Goal: Obtain resource: Download file/media

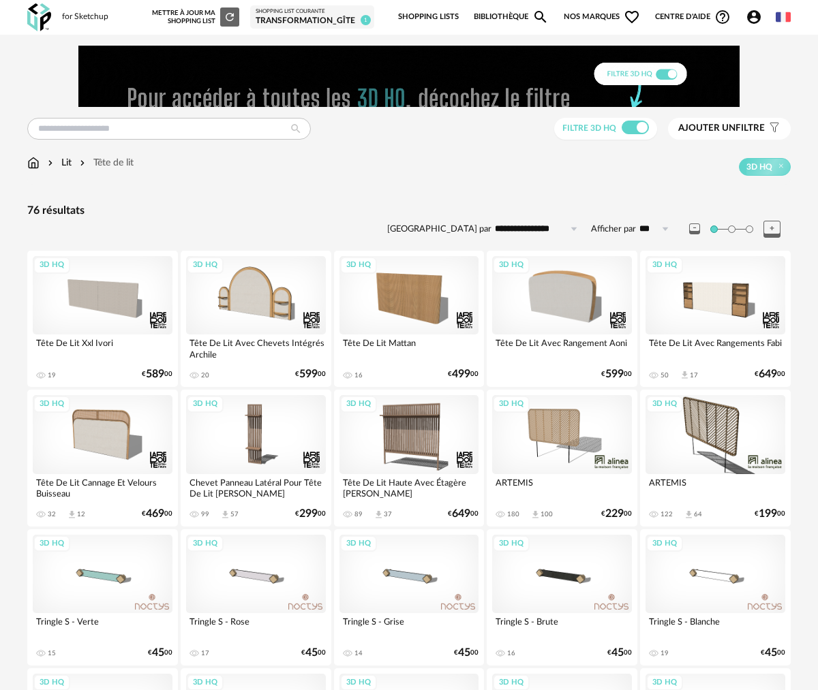
click at [98, 485] on div "Tête De Lit Cannage Et Velours Buisseau" at bounding box center [103, 487] width 140 height 27
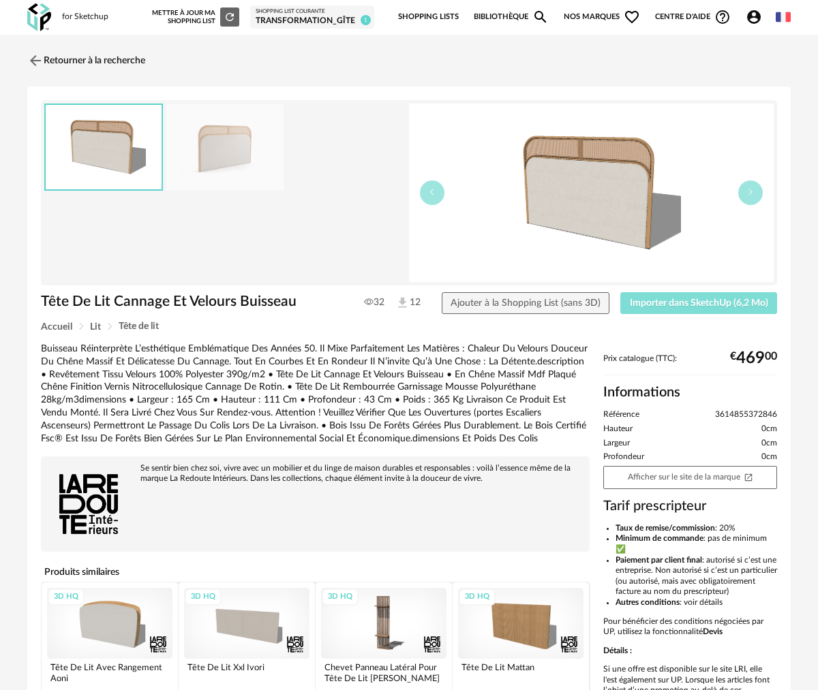
click at [737, 303] on span "Importer dans SketchUp (6,2 Mo)" at bounding box center [699, 304] width 138 height 10
click at [30, 64] on img at bounding box center [35, 60] width 20 height 20
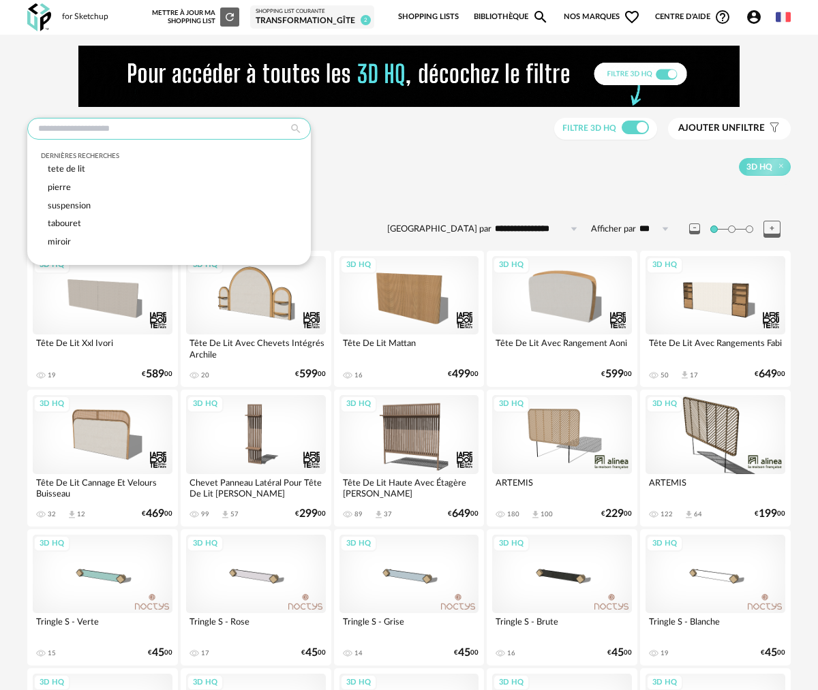
click at [91, 132] on input "text" at bounding box center [169, 129] width 284 height 22
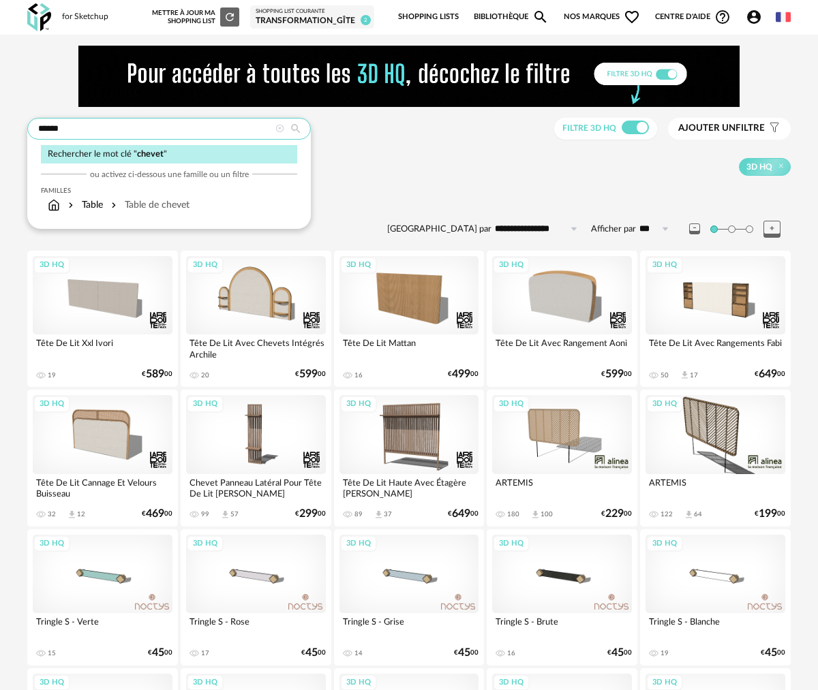
type input "******"
type input "**********"
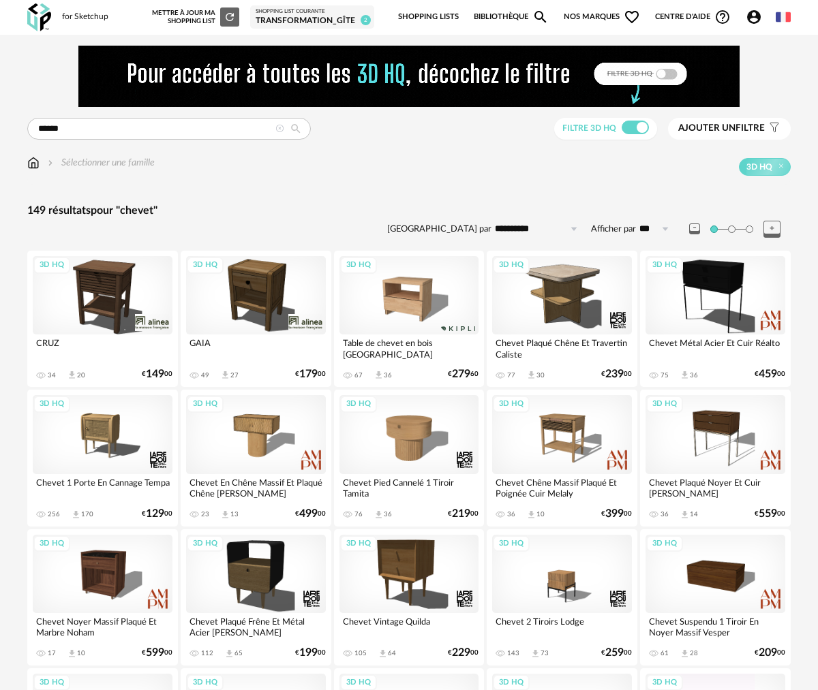
click at [135, 483] on div "Chevet 1 Porte En Cannage Tempa" at bounding box center [103, 487] width 140 height 27
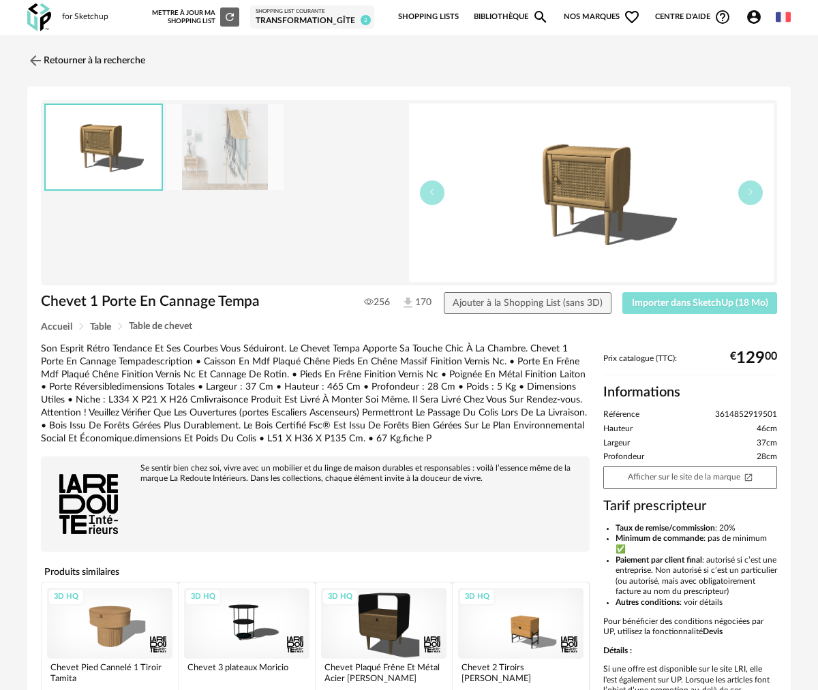
click at [690, 309] on button "Importer dans SketchUp (18 Mo)" at bounding box center [699, 303] width 155 height 22
click at [35, 57] on img at bounding box center [35, 60] width 20 height 20
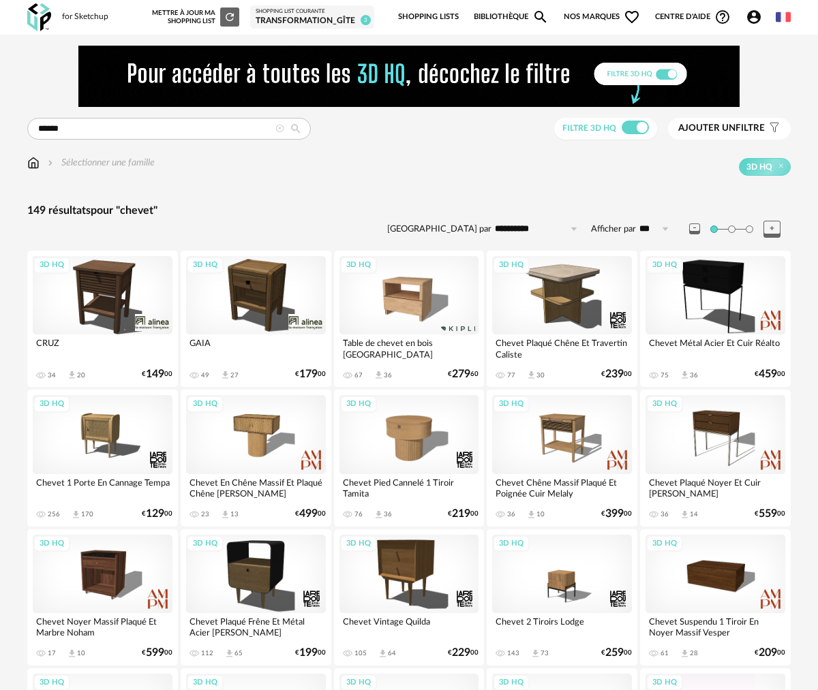
click at [35, 165] on img at bounding box center [33, 163] width 12 height 14
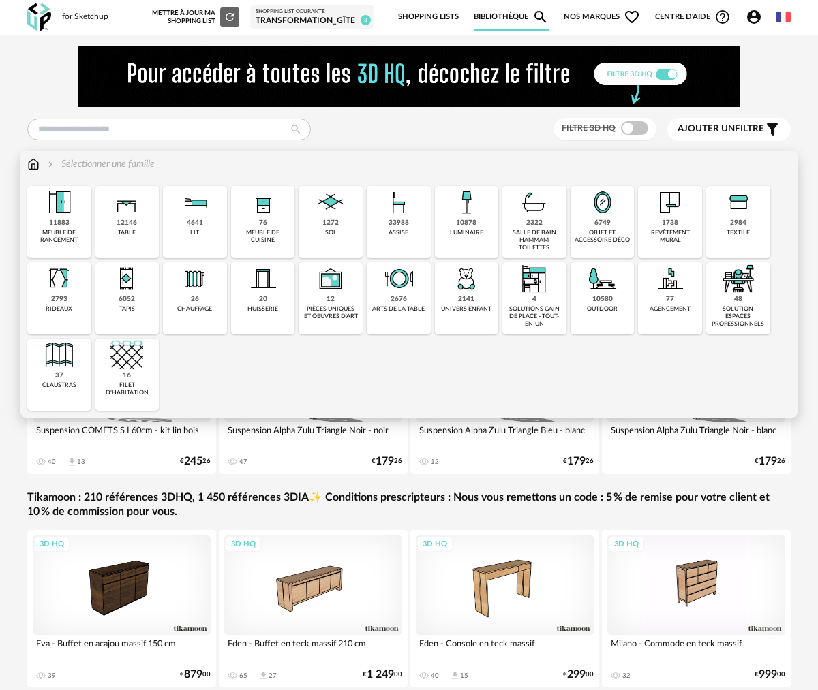
click at [383, 215] on img at bounding box center [398, 202] width 33 height 33
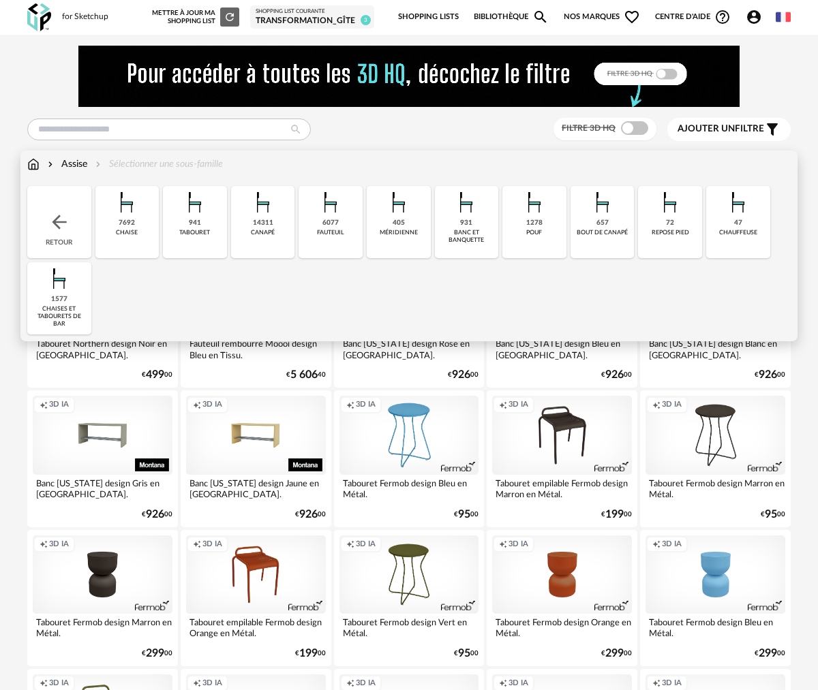
click at [383, 215] on img at bounding box center [398, 202] width 33 height 33
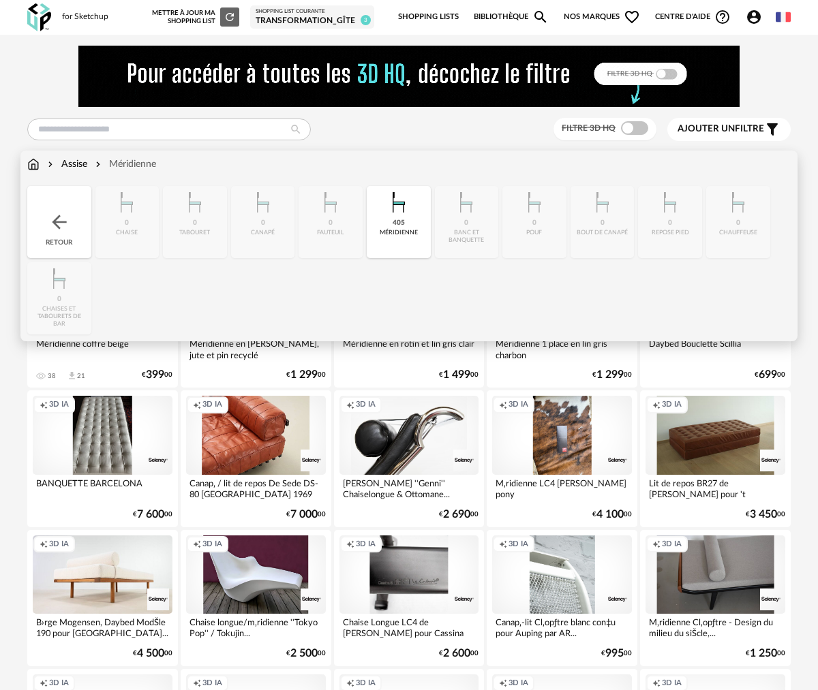
click at [71, 166] on div "Assise" at bounding box center [66, 164] width 42 height 14
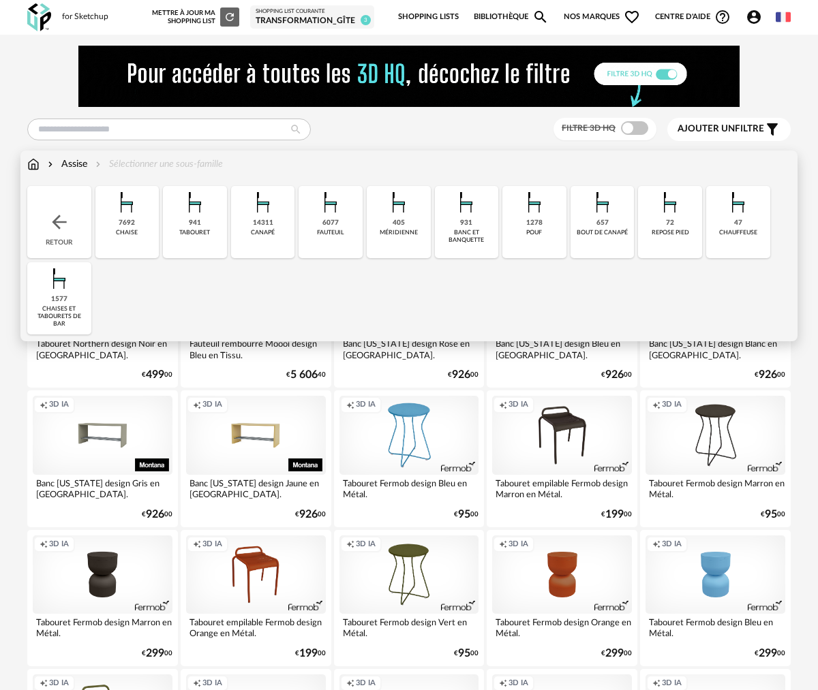
click at [328, 216] on img at bounding box center [330, 202] width 33 height 33
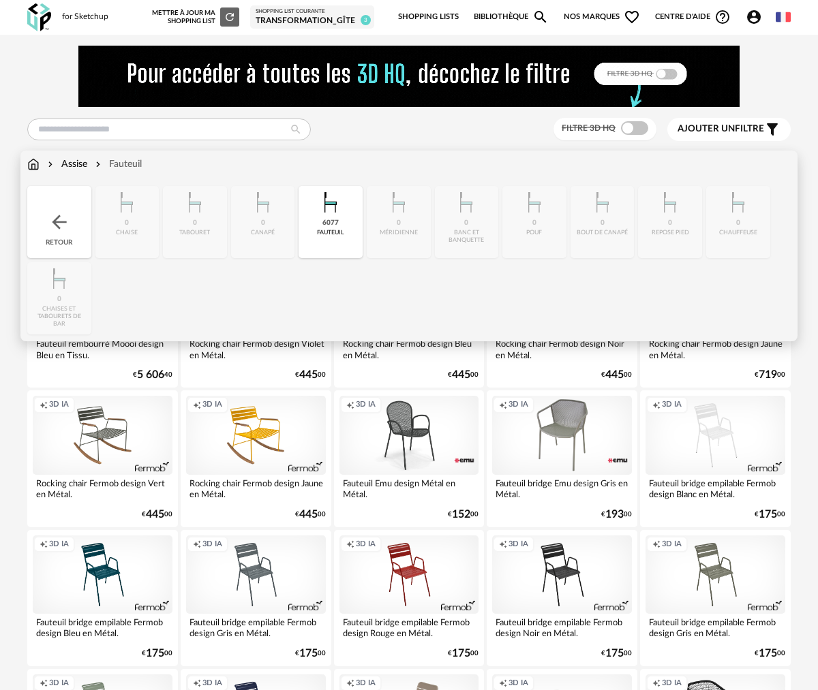
click at [57, 223] on img at bounding box center [59, 222] width 22 height 22
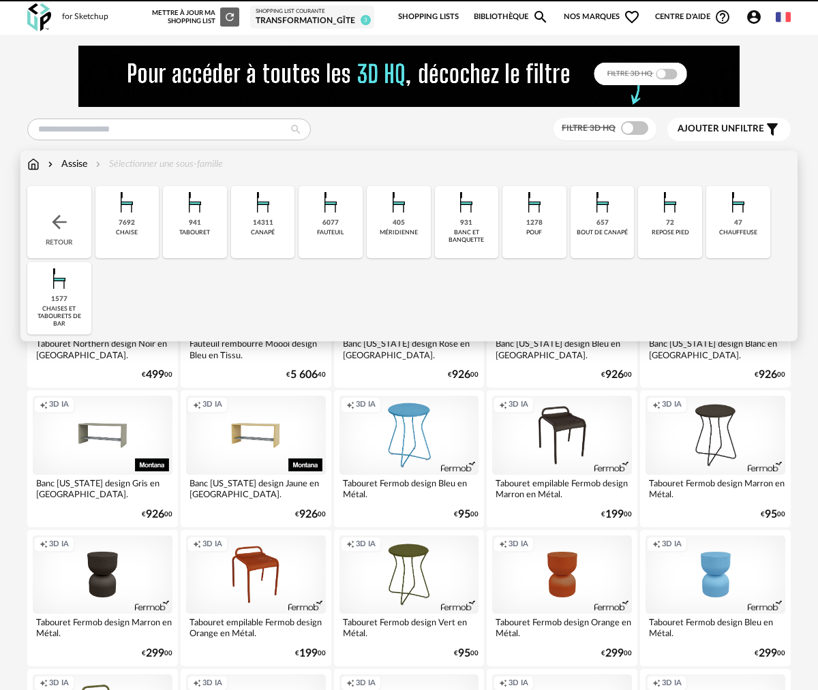
click at [123, 225] on div "7692" at bounding box center [127, 223] width 16 height 9
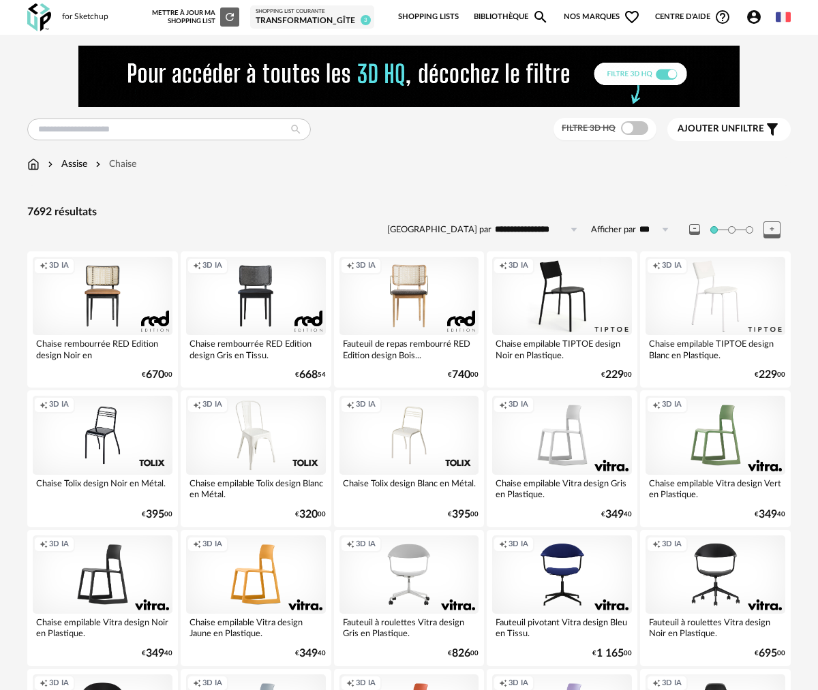
click at [725, 132] on span "Ajouter un" at bounding box center [705, 129] width 57 height 10
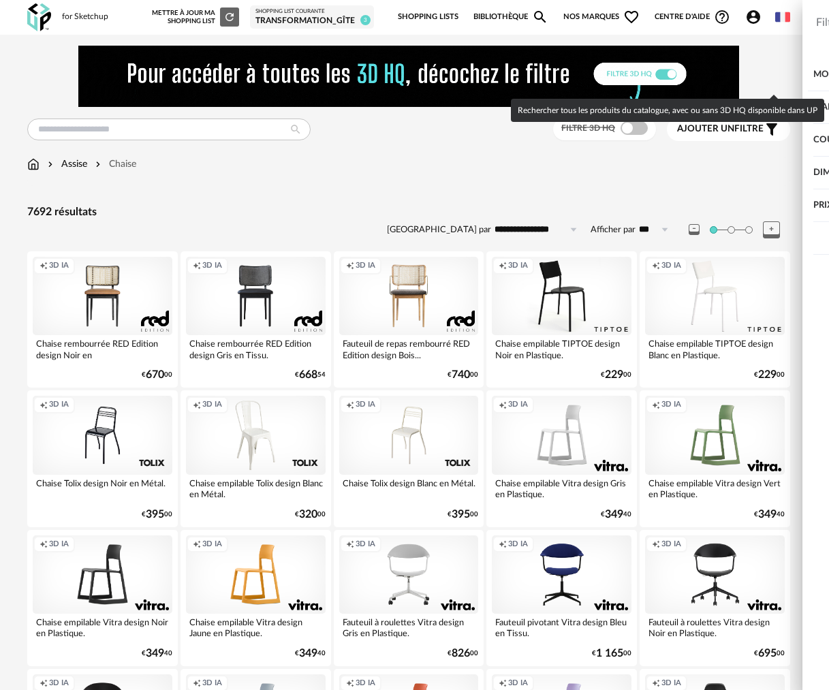
click at [799, 76] on span at bounding box center [802, 74] width 27 height 14
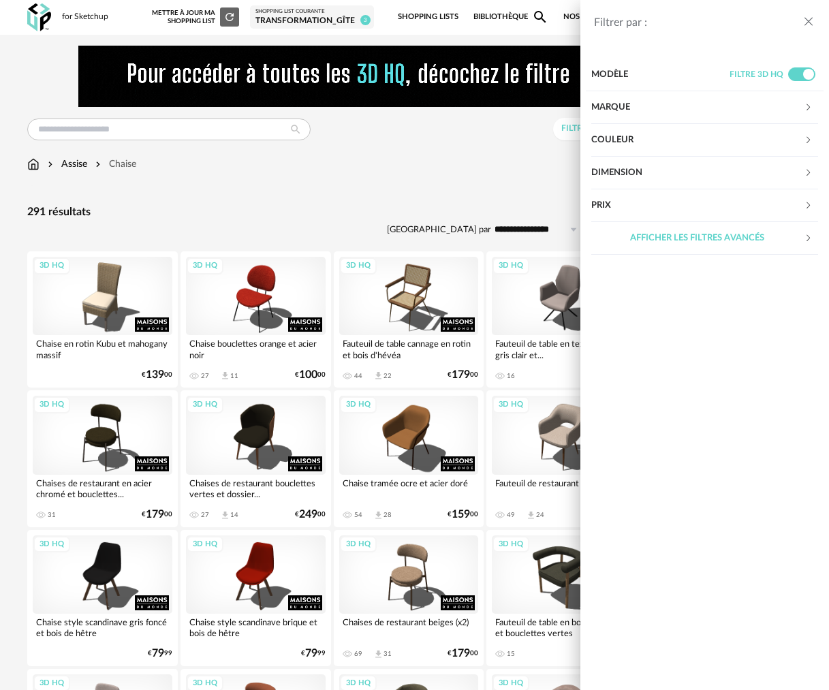
click at [418, 213] on div "Filtrer par : Modèle Filtre 3D HQ Marque &tradition 0 101 Copenhagen 0 366 Conc…" at bounding box center [414, 345] width 829 height 690
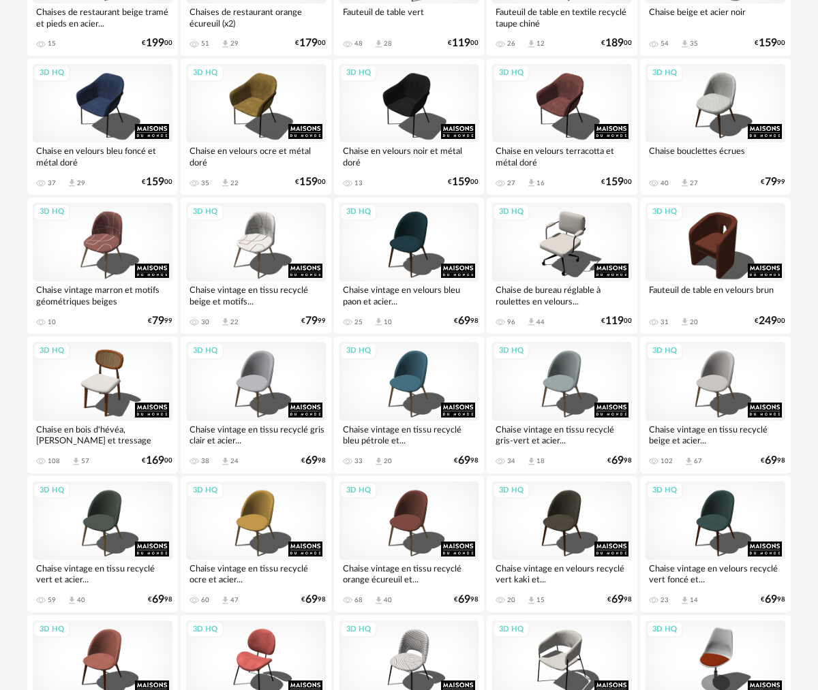
scroll to position [818, 0]
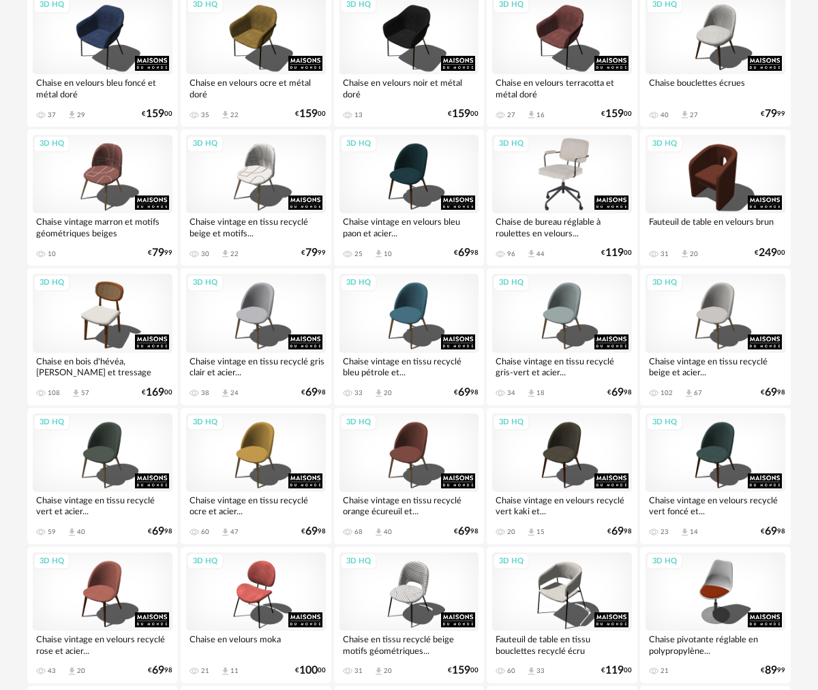
click at [551, 203] on div "3D HQ" at bounding box center [562, 174] width 140 height 78
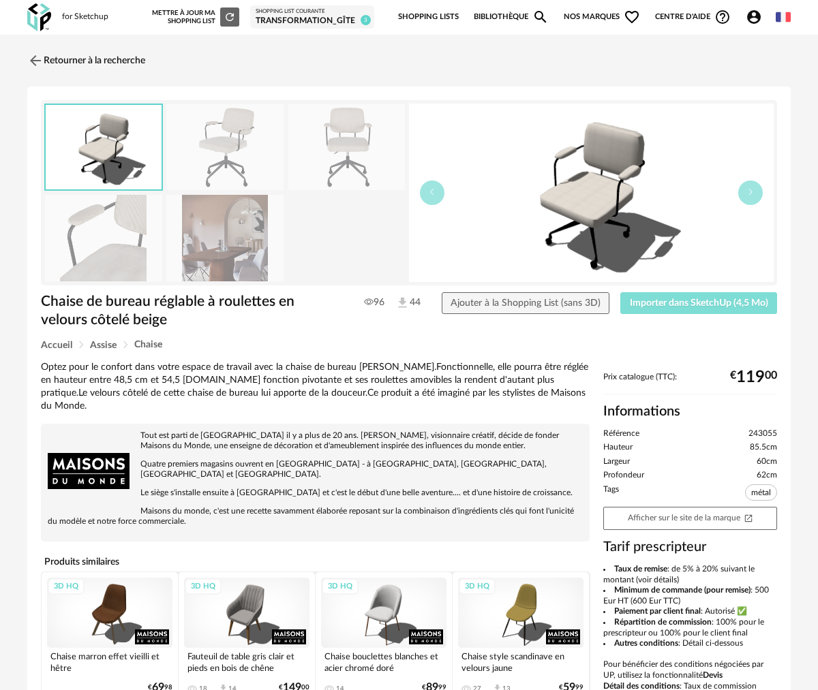
click at [680, 296] on button "Importer dans SketchUp (4,5 Mo)" at bounding box center [698, 303] width 157 height 22
